Goal: Check status: Check status

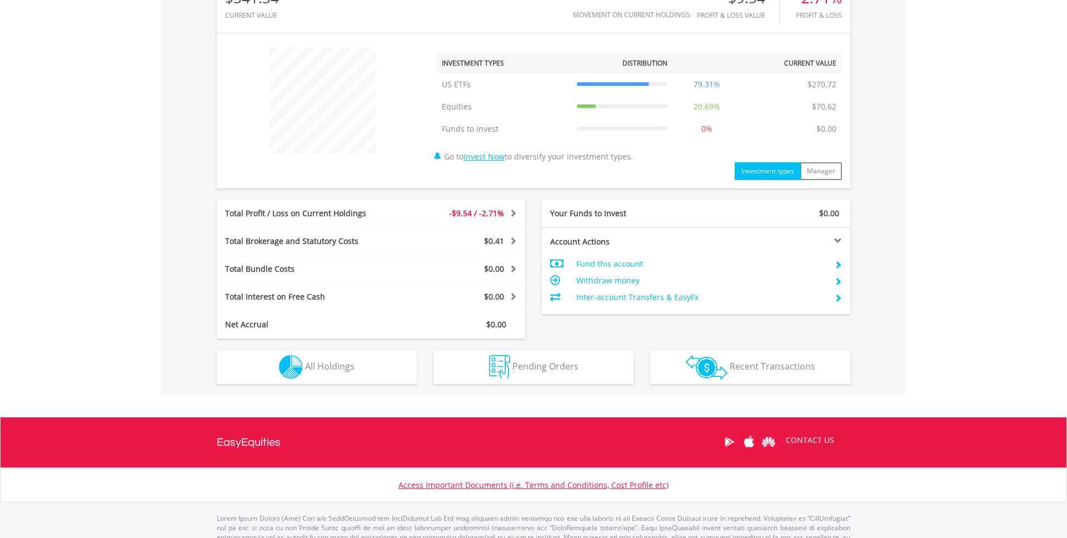
scroll to position [425, 0]
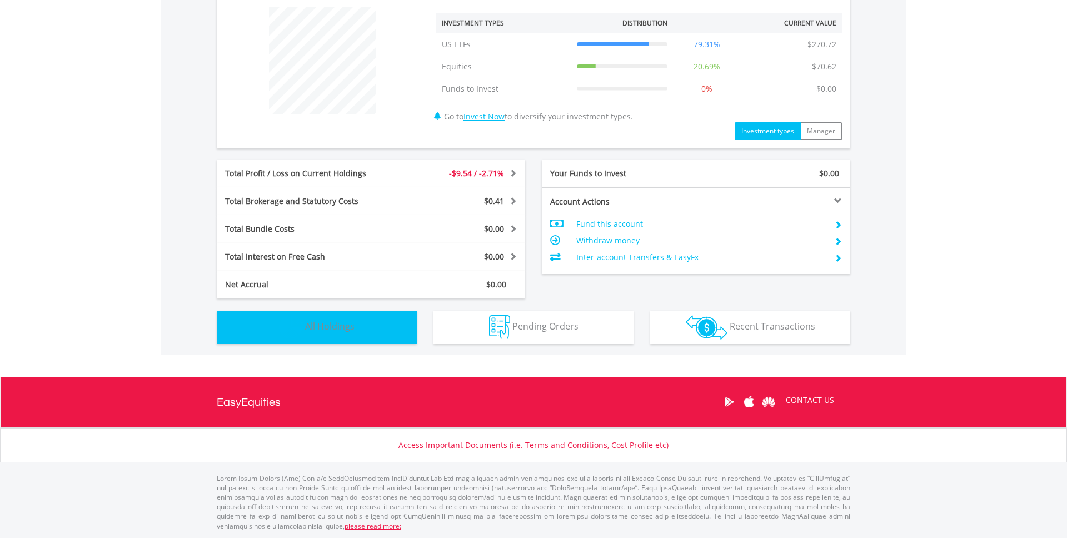
click at [336, 326] on span "All Holdings" at bounding box center [329, 326] width 49 height 12
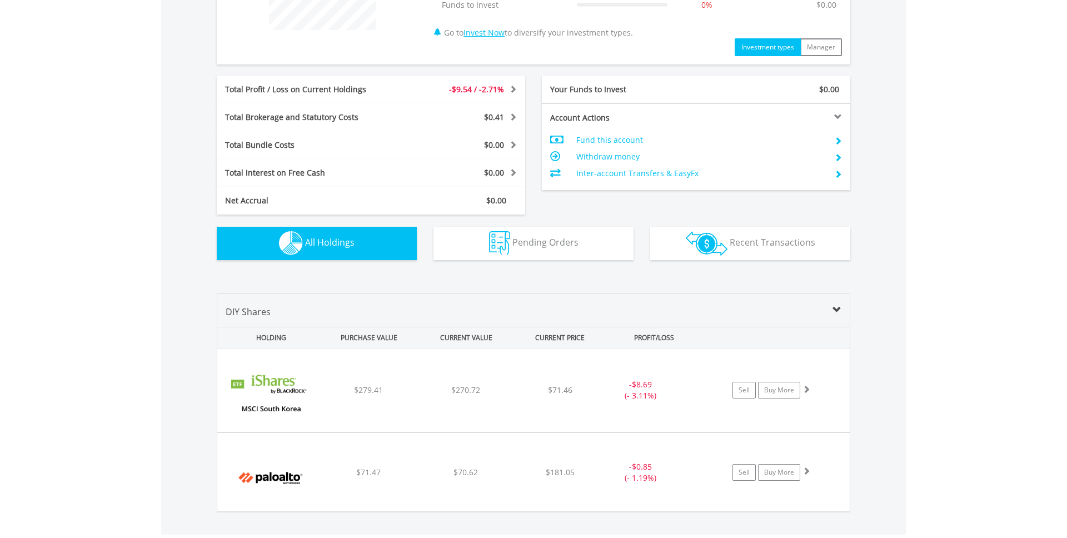
scroll to position [661, 0]
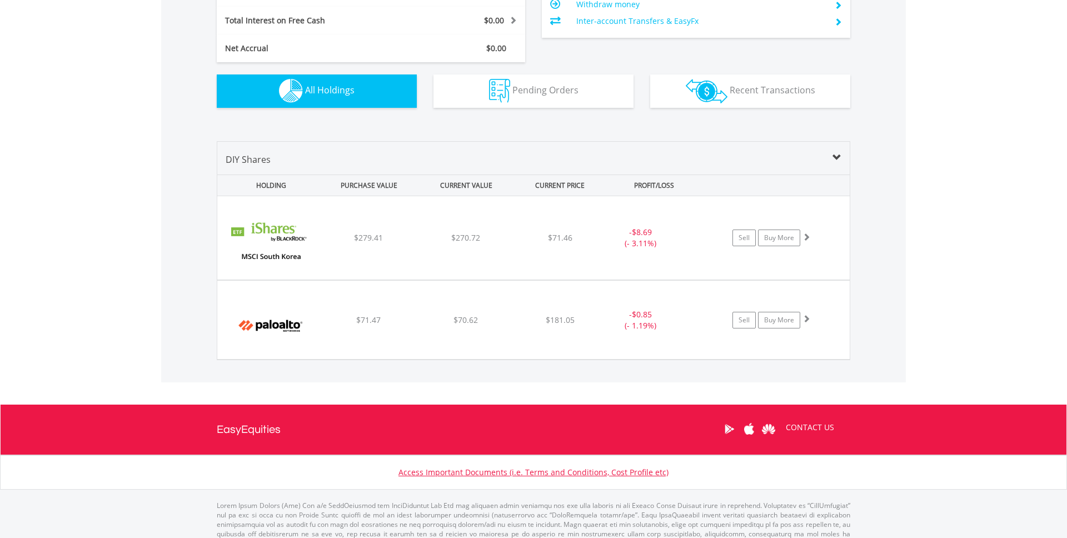
click at [336, 280] on div "﻿ Palo Alto Networks Inc $71.47 $70.62 $181.05 - $0.85 (- 1.19%) Sell Buy More" at bounding box center [533, 237] width 633 height 83
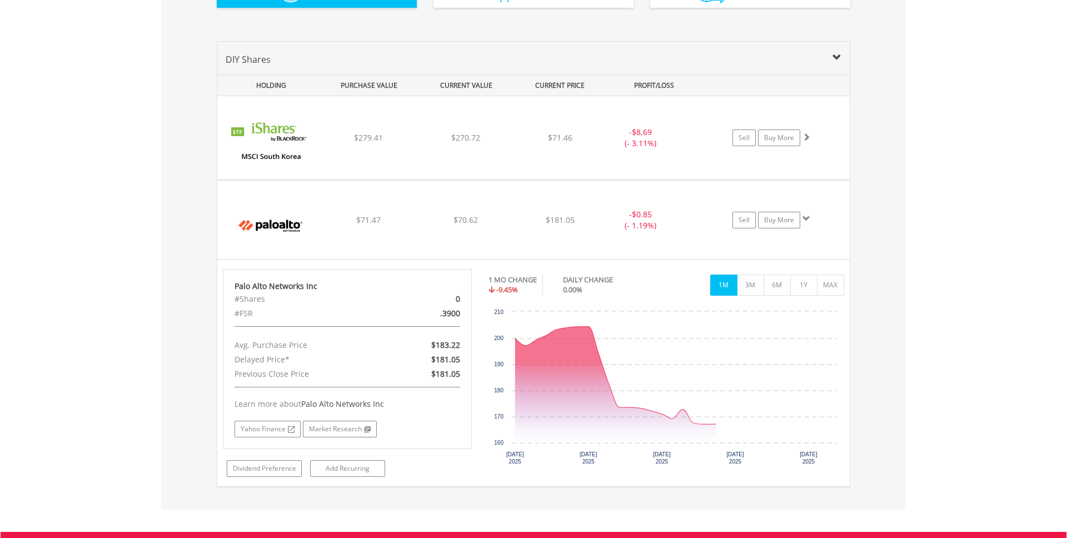
scroll to position [805, 0]
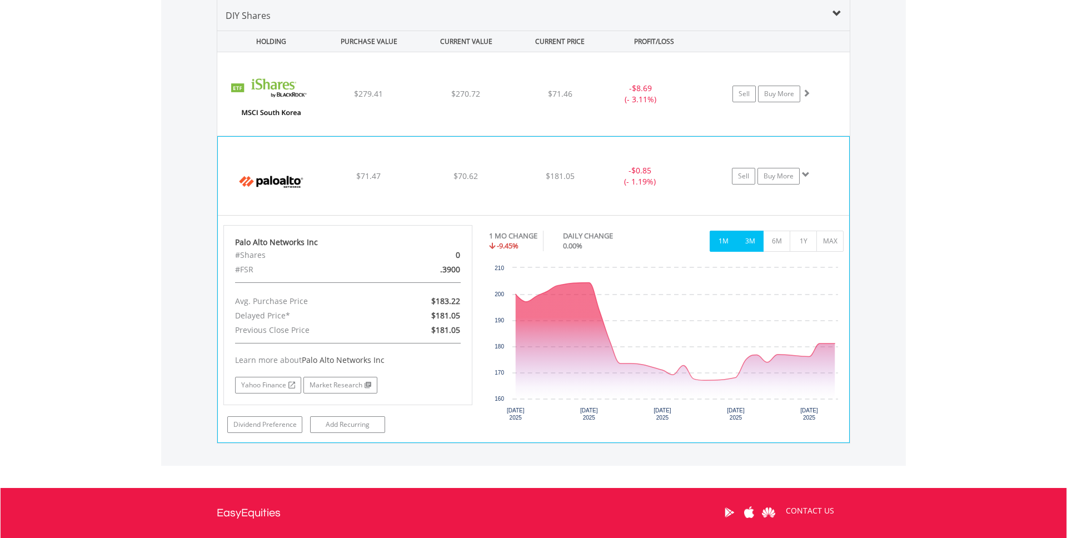
click at [757, 247] on button "3M" at bounding box center [750, 241] width 27 height 21
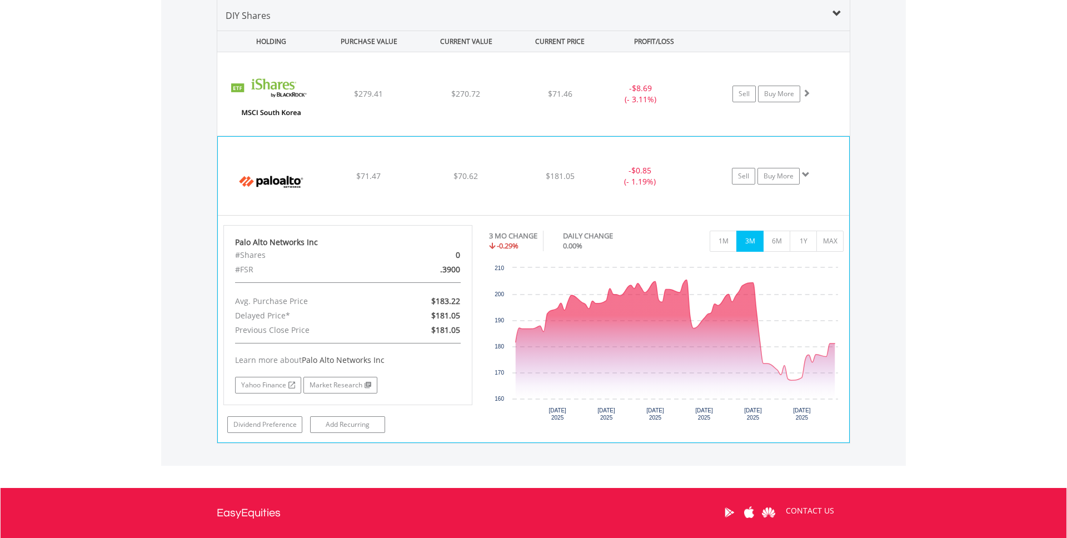
click at [534, 136] on div "﻿ Palo Alto Networks Inc $71.47 $70.62 $181.05 - $0.85 (- 1.19%) Sell Buy More" at bounding box center [533, 93] width 633 height 83
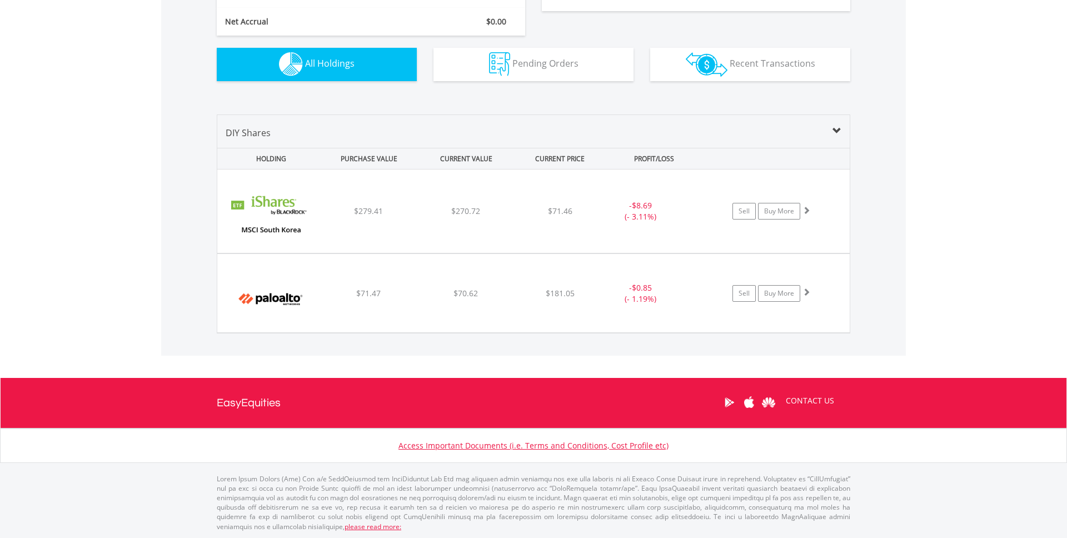
scroll to position [688, 0]
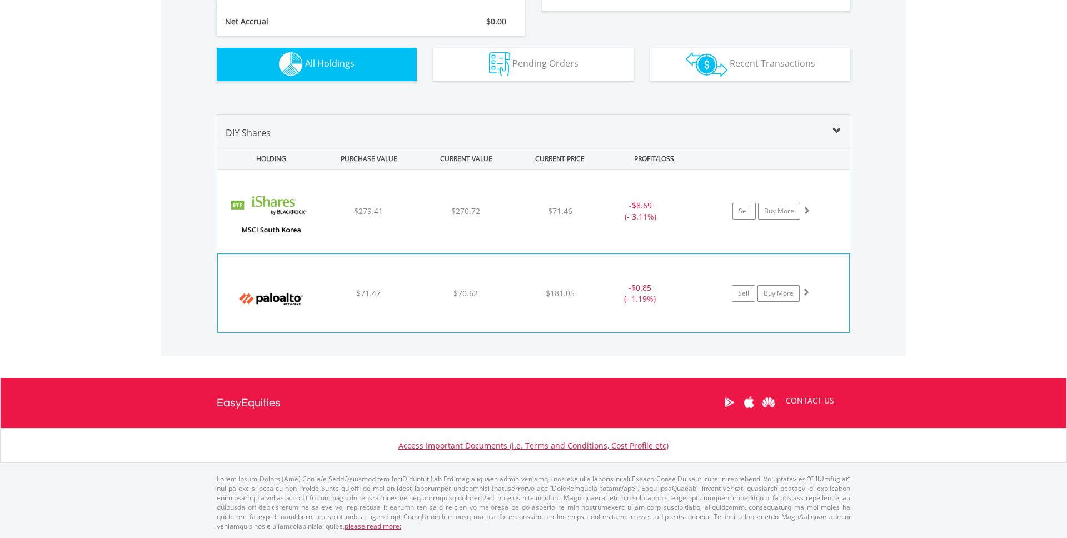
click at [379, 216] on span "$71.47" at bounding box center [368, 211] width 29 height 11
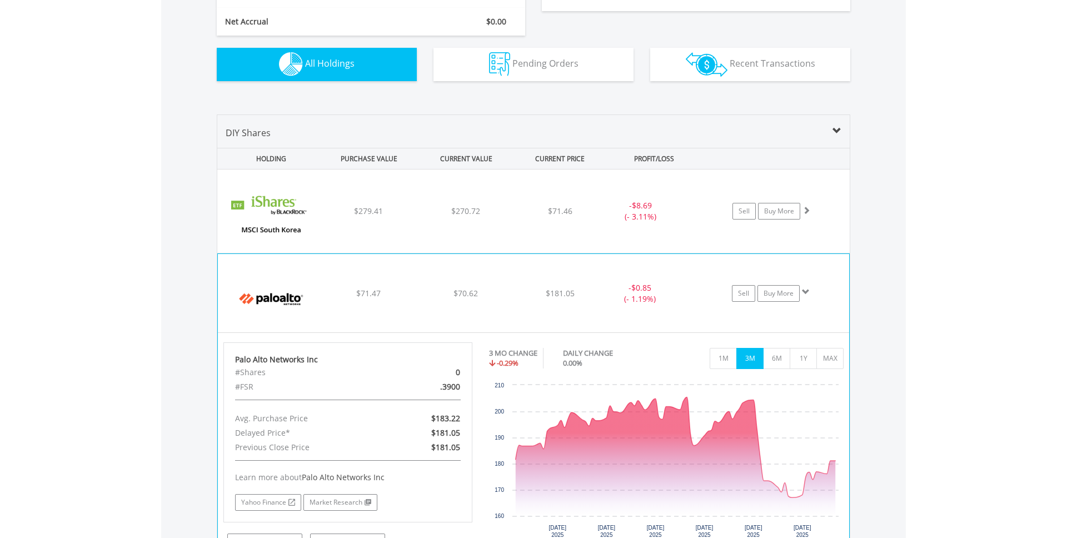
scroll to position [805, 0]
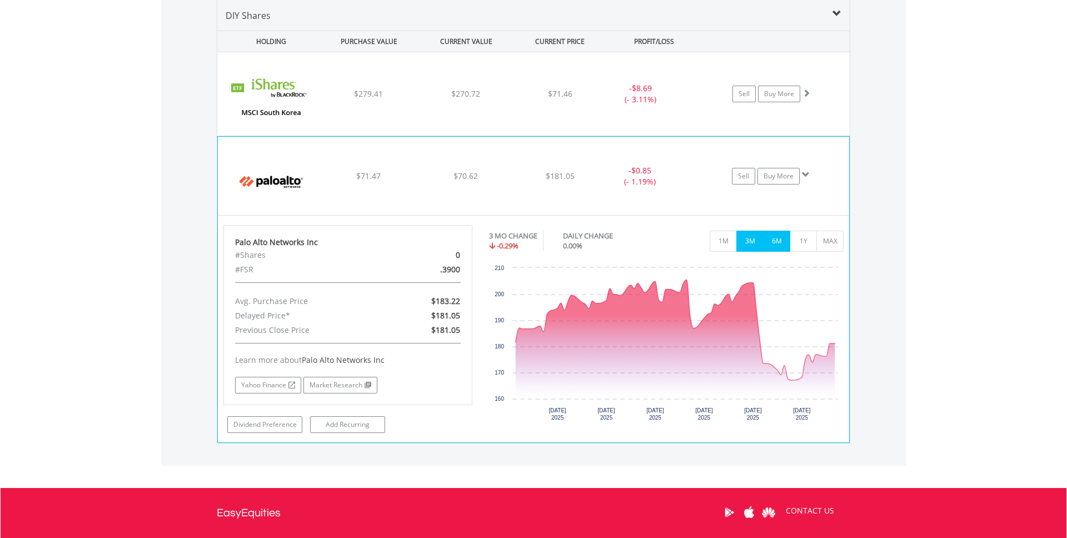
click at [787, 242] on button "6M" at bounding box center [776, 241] width 27 height 21
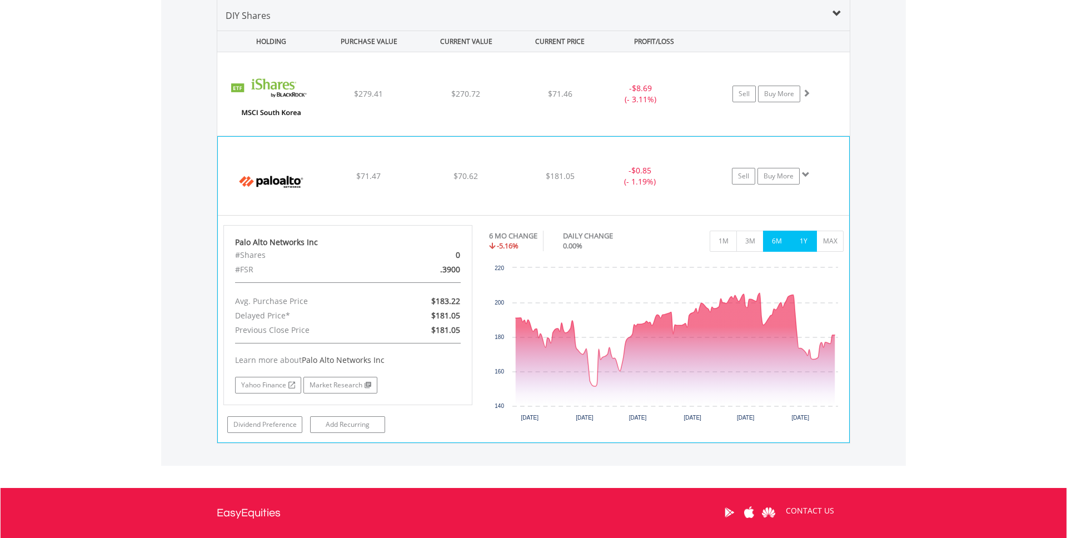
click at [797, 241] on button "1Y" at bounding box center [803, 241] width 27 height 21
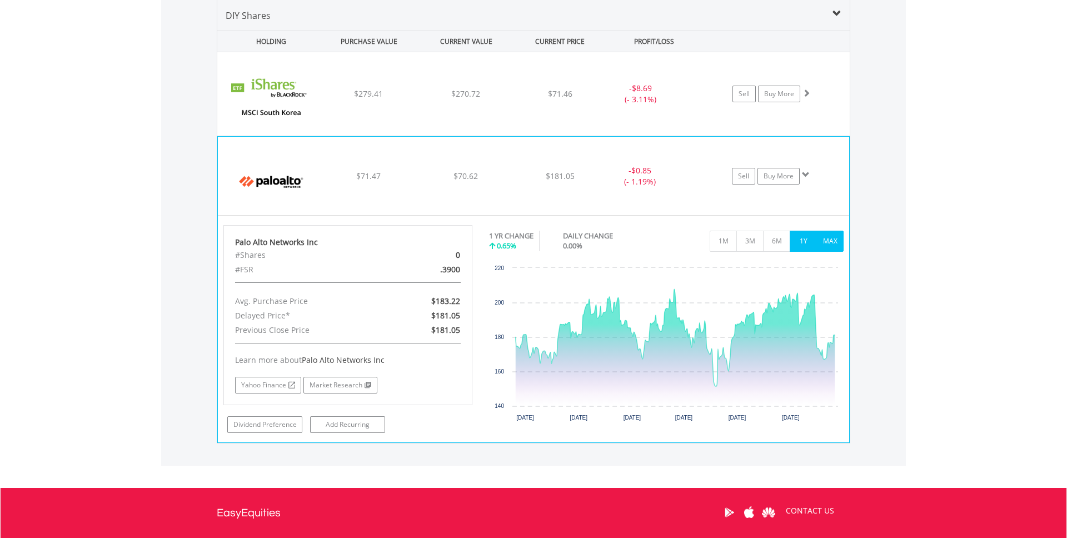
click at [828, 236] on button "MAX" at bounding box center [830, 241] width 27 height 21
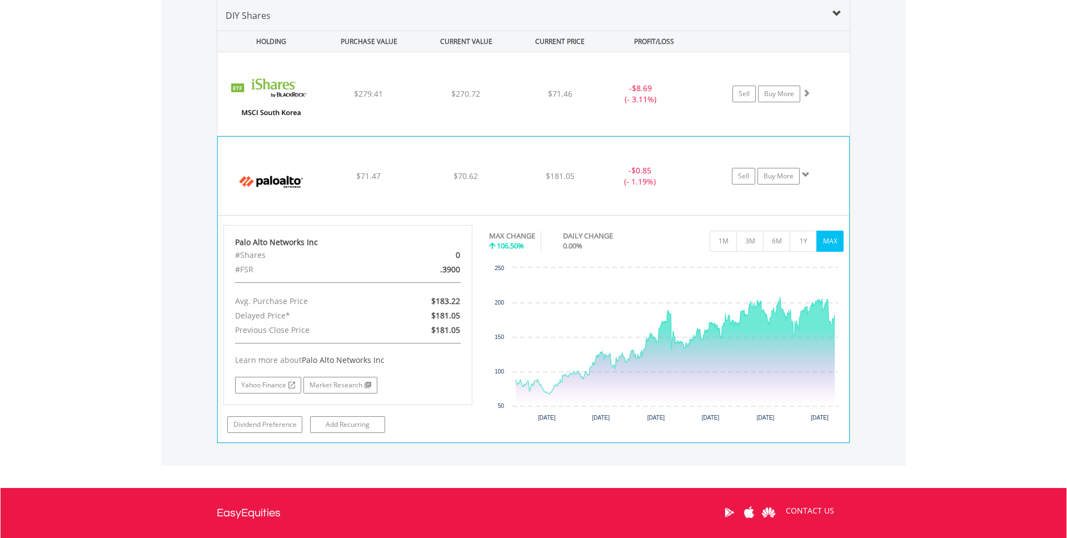
click at [494, 100] on div "$70.62" at bounding box center [466, 93] width 95 height 11
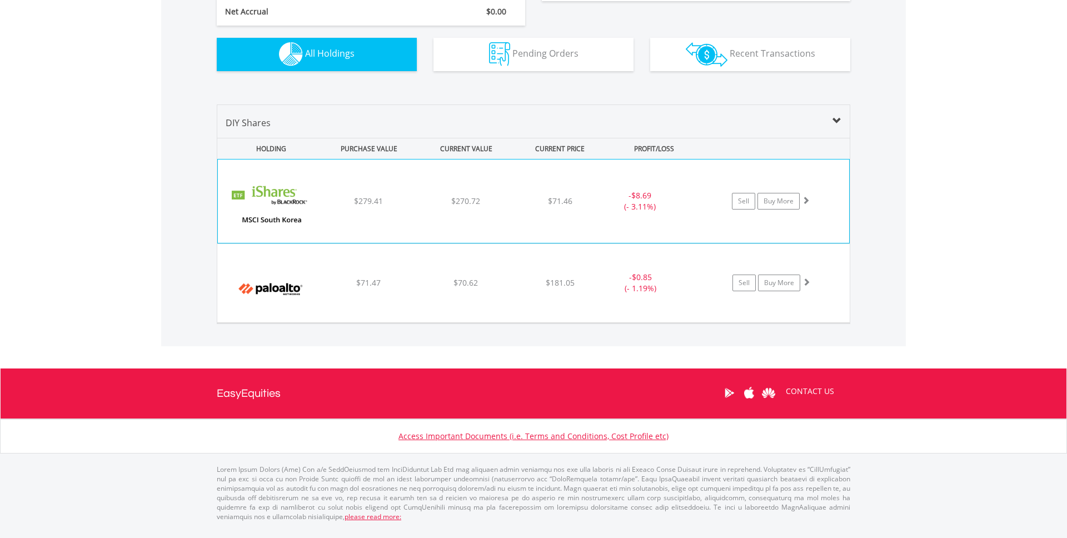
scroll to position [689, 0]
